Goal: Transaction & Acquisition: Subscribe to service/newsletter

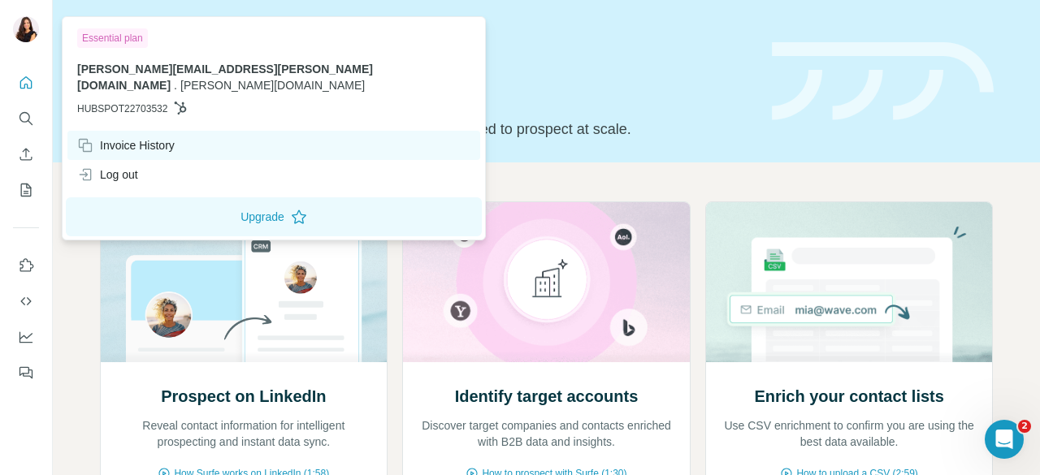
click at [133, 137] on div "Invoice History" at bounding box center [125, 145] width 97 height 16
click at [175, 137] on div "Invoice History" at bounding box center [125, 145] width 97 height 16
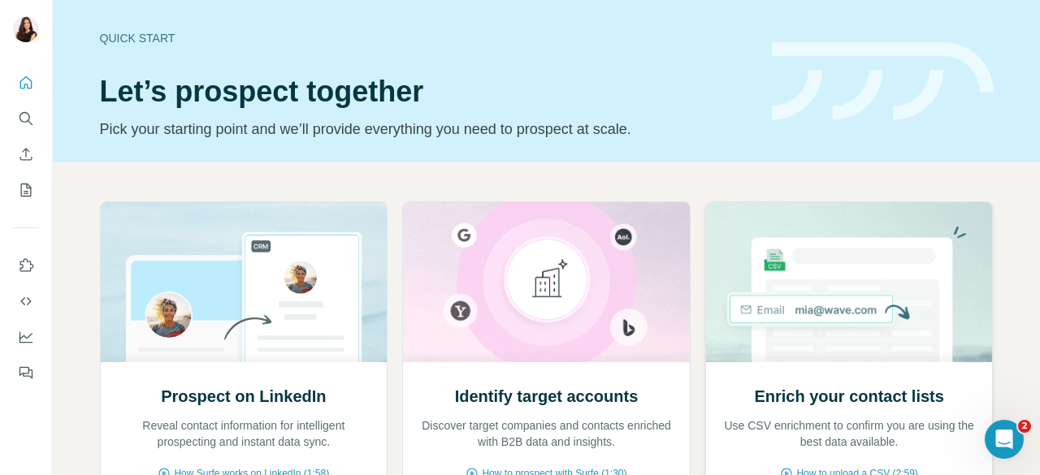
scroll to position [208, 0]
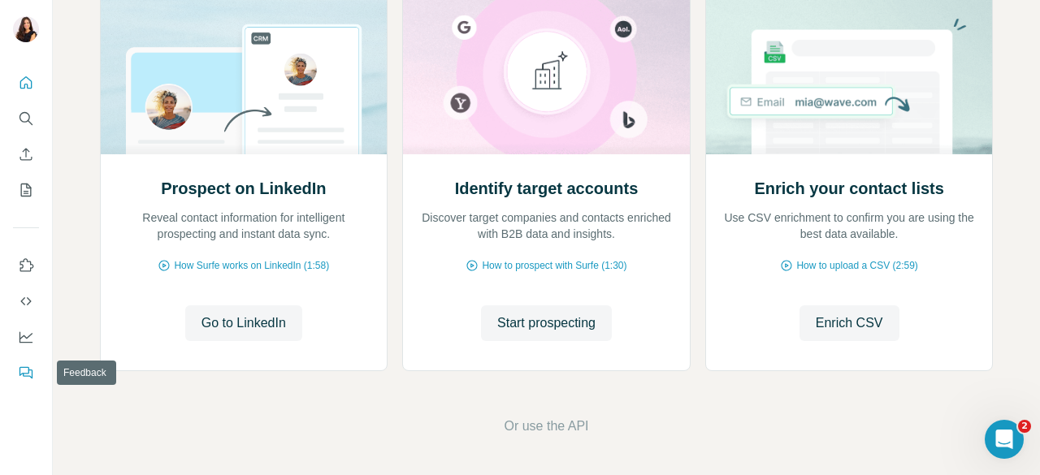
click at [24, 361] on button "Feedback" at bounding box center [26, 372] width 26 height 29
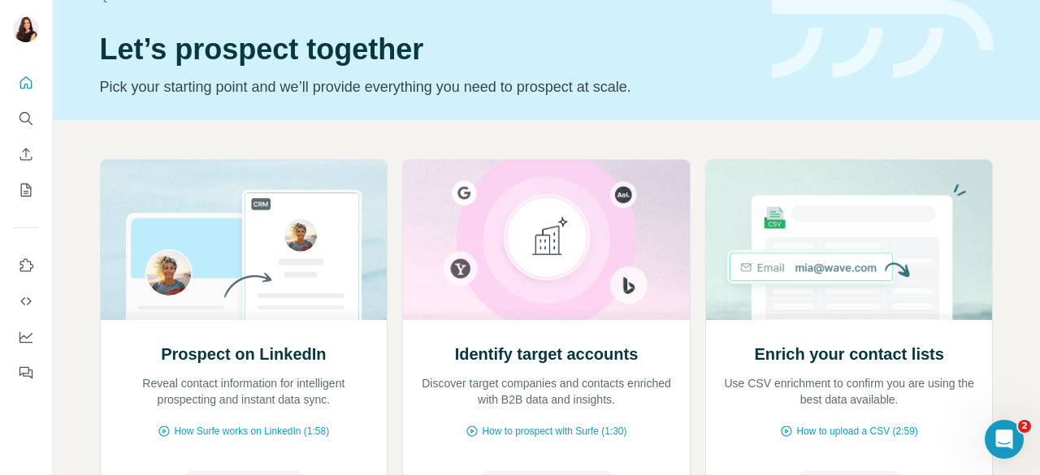
scroll to position [0, 0]
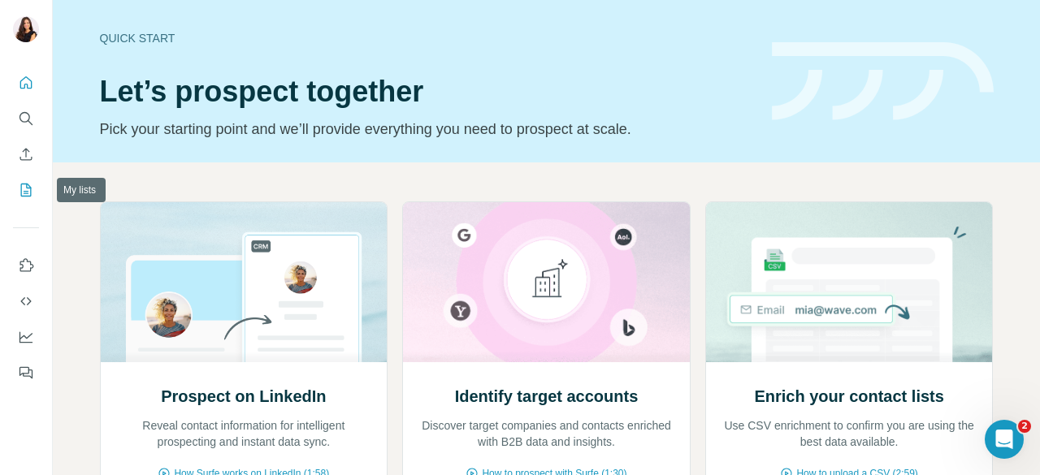
click at [24, 181] on button "My lists" at bounding box center [26, 189] width 26 height 29
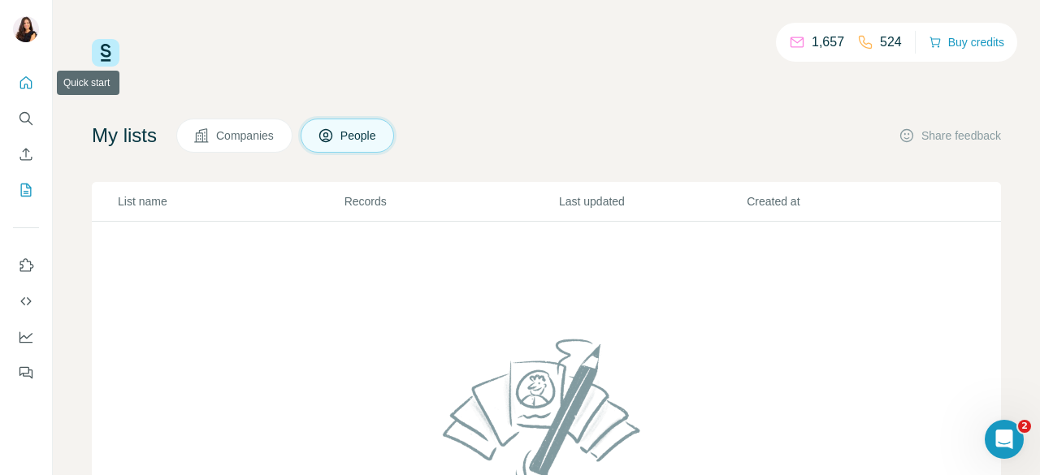
click at [28, 80] on icon "Quick start" at bounding box center [26, 83] width 16 height 16
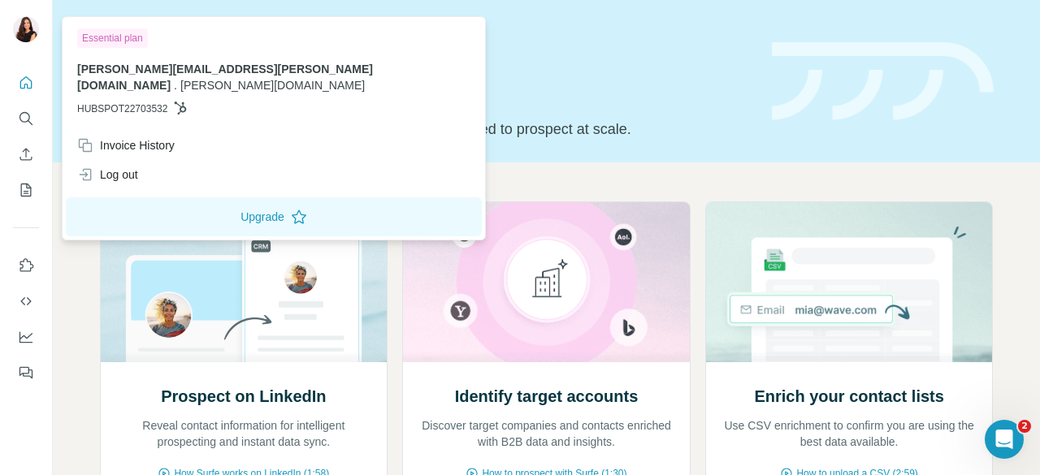
click at [28, 28] on img at bounding box center [26, 29] width 26 height 26
click at [105, 27] on div "Essential plan [PERSON_NAME][EMAIL_ADDRESS][PERSON_NAME][DOMAIN_NAME] . [PERSON…" at bounding box center [274, 75] width 416 height 110
click at [108, 32] on div "Essential plan" at bounding box center [112, 37] width 71 height 19
click at [135, 102] on span "HUBSPOT22703532" at bounding box center [122, 109] width 90 height 15
click at [138, 102] on span "HUBSPOT22703532" at bounding box center [122, 109] width 90 height 15
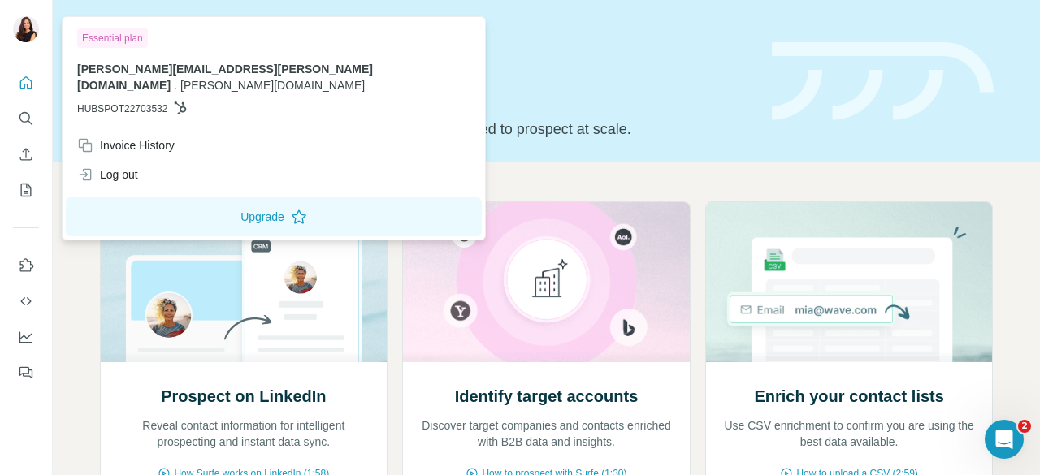
click at [184, 102] on icon at bounding box center [181, 108] width 12 height 13
click at [190, 102] on p "HUBSPOT22703532" at bounding box center [273, 109] width 393 height 15
click at [27, 118] on icon "Search" at bounding box center [26, 118] width 16 height 16
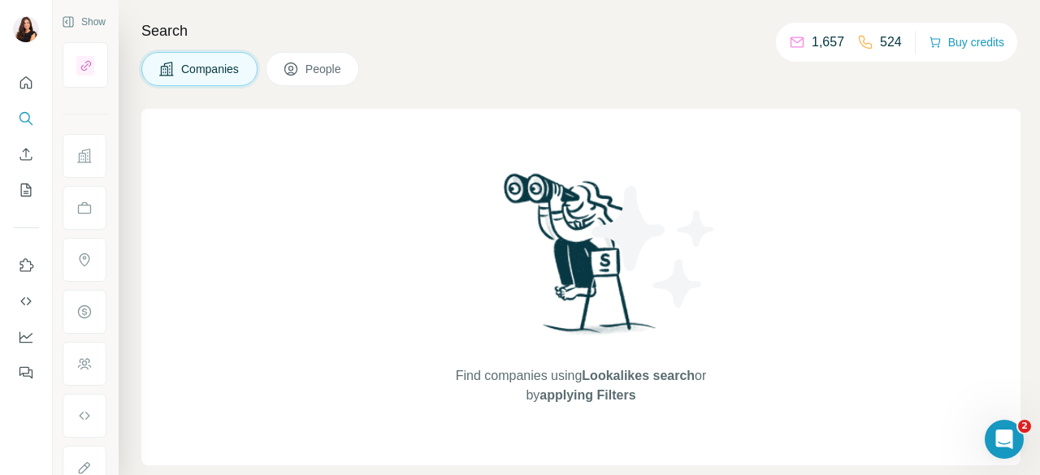
click at [320, 79] on button "People" at bounding box center [313, 69] width 94 height 34
